Goal: Task Accomplishment & Management: Use online tool/utility

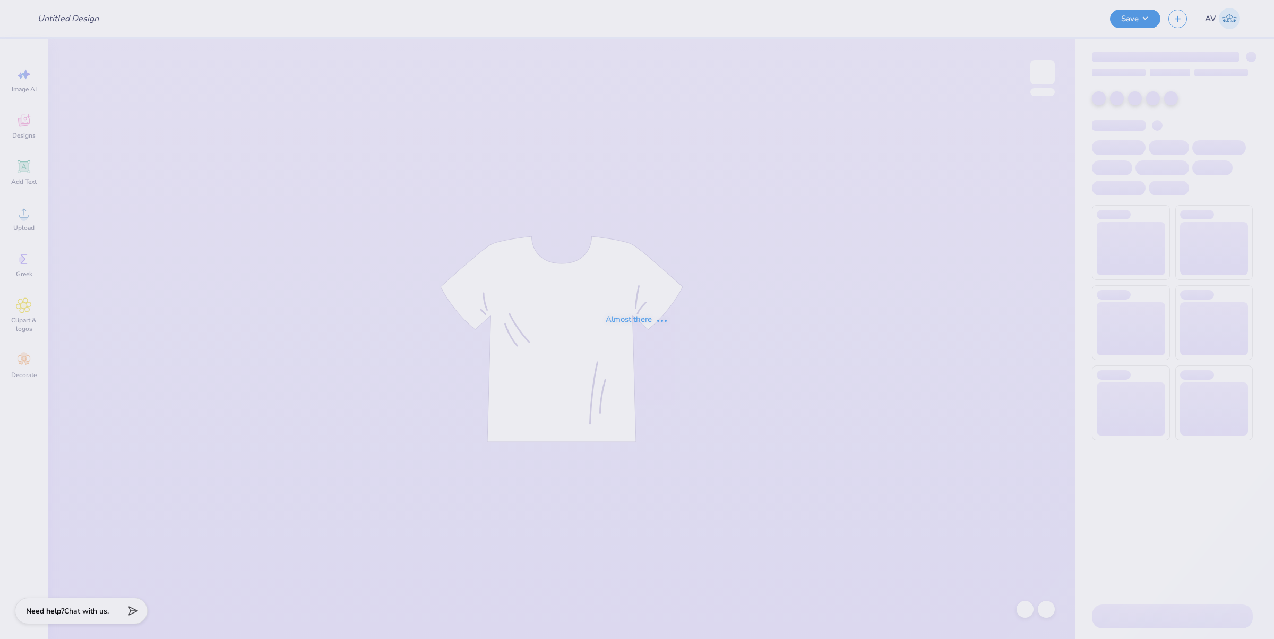
type input "4"
type input "Research Lab shirts"
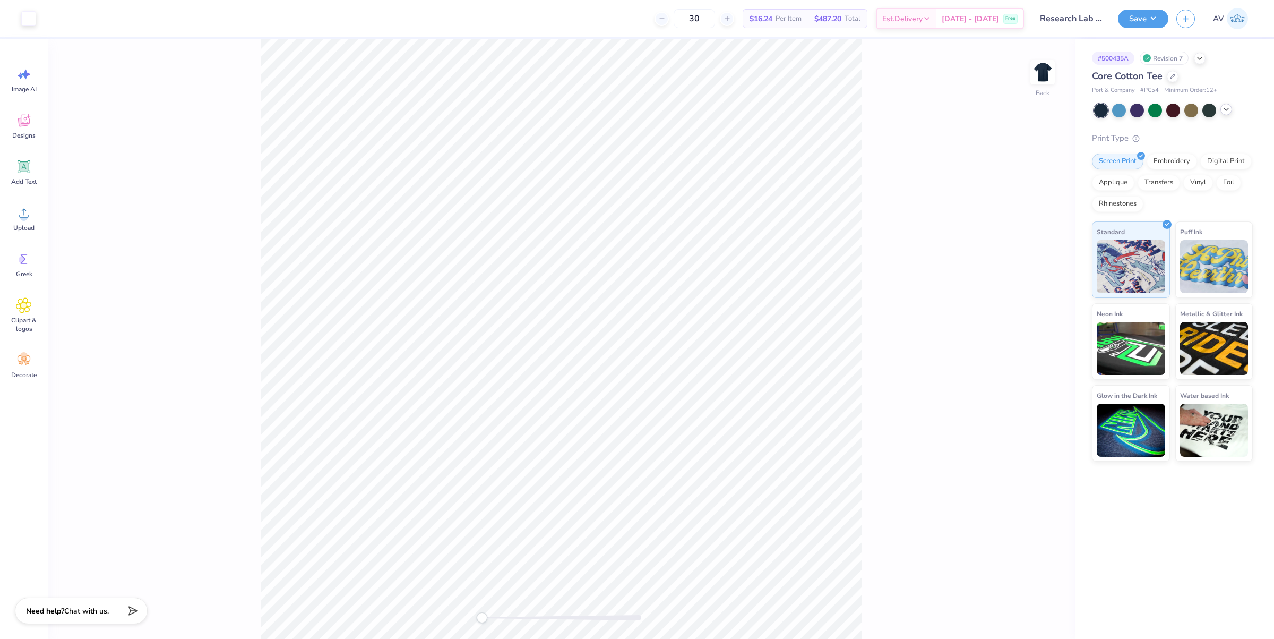
click at [1224, 109] on icon at bounding box center [1226, 109] width 8 height 8
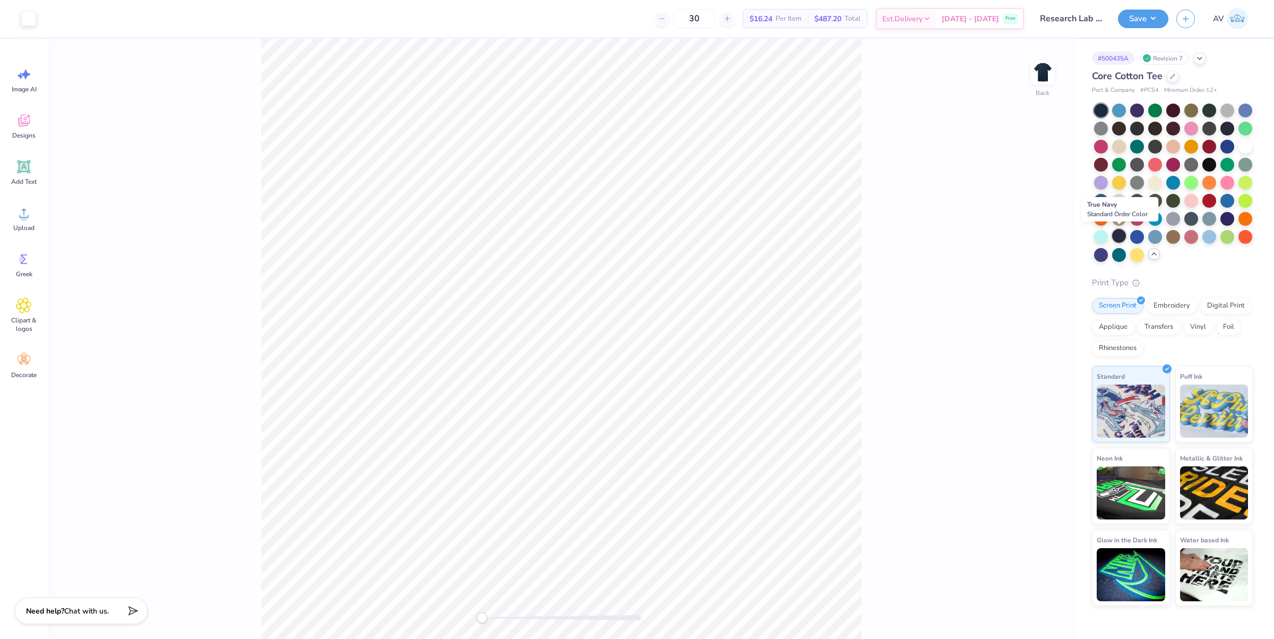
click at [1118, 240] on div at bounding box center [1119, 236] width 14 height 14
click at [1202, 55] on icon at bounding box center [1199, 57] width 8 height 8
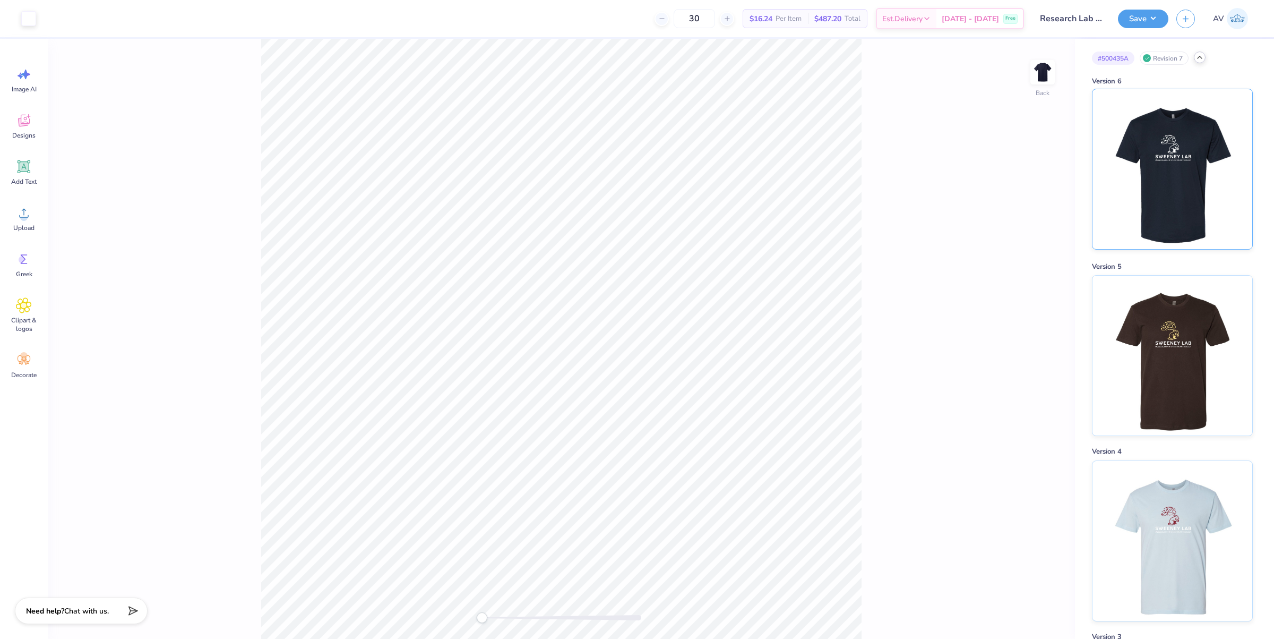
click at [1149, 168] on img at bounding box center [1172, 169] width 132 height 160
click at [1147, 169] on img at bounding box center [1172, 169] width 132 height 160
type textarea "x"
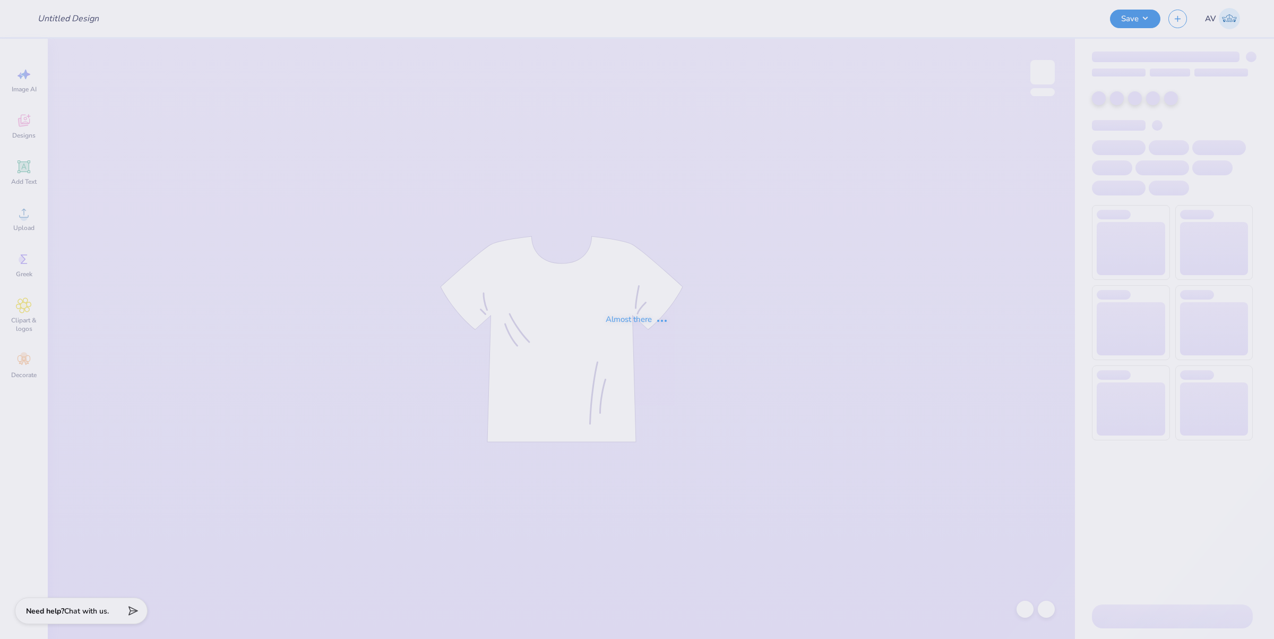
type input "ADPI: Dads Weekend Hats Option 6"
